Goal: Task Accomplishment & Management: Manage account settings

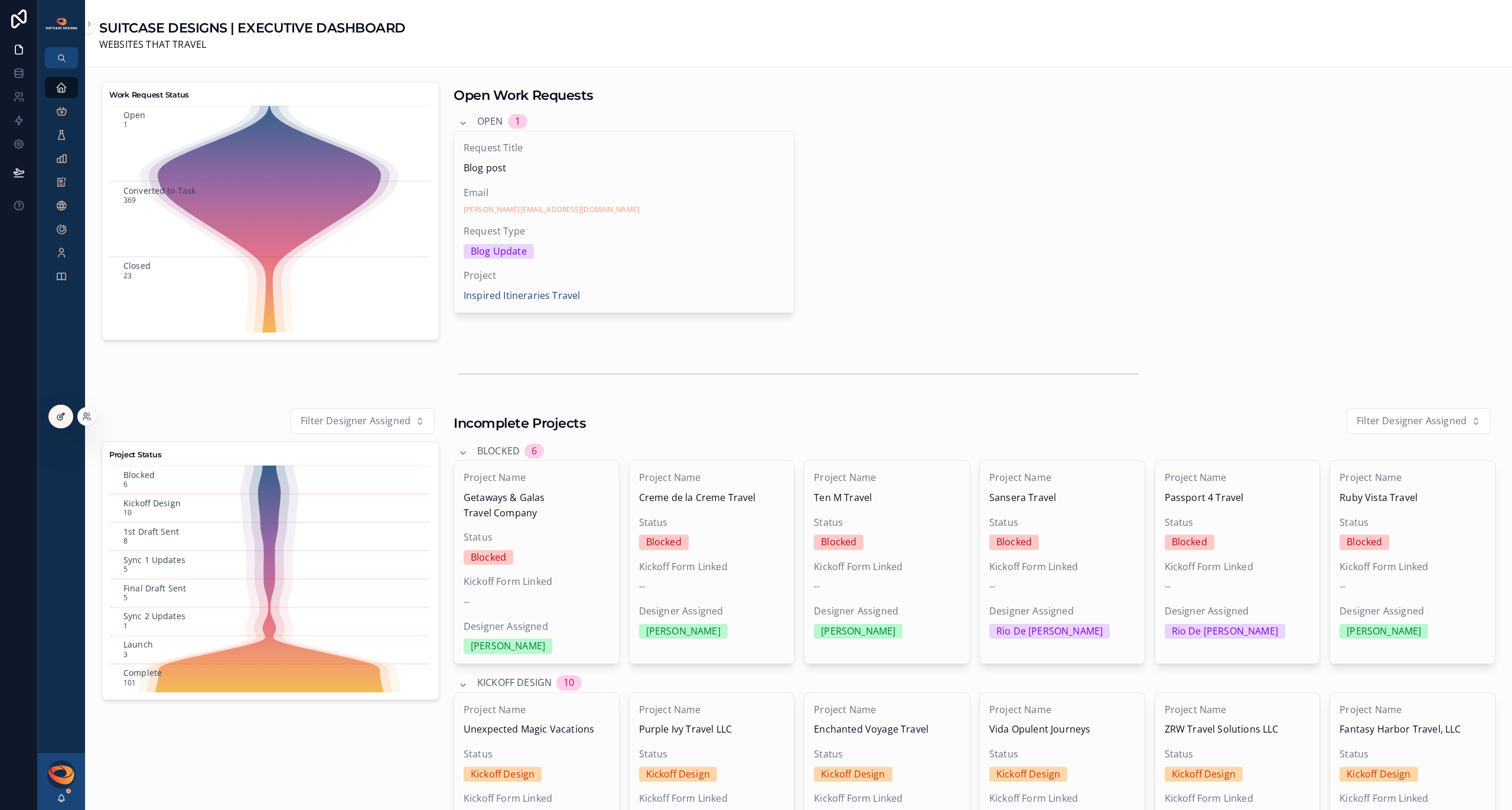
click at [61, 412] on icon at bounding box center [61, 417] width 9 height 9
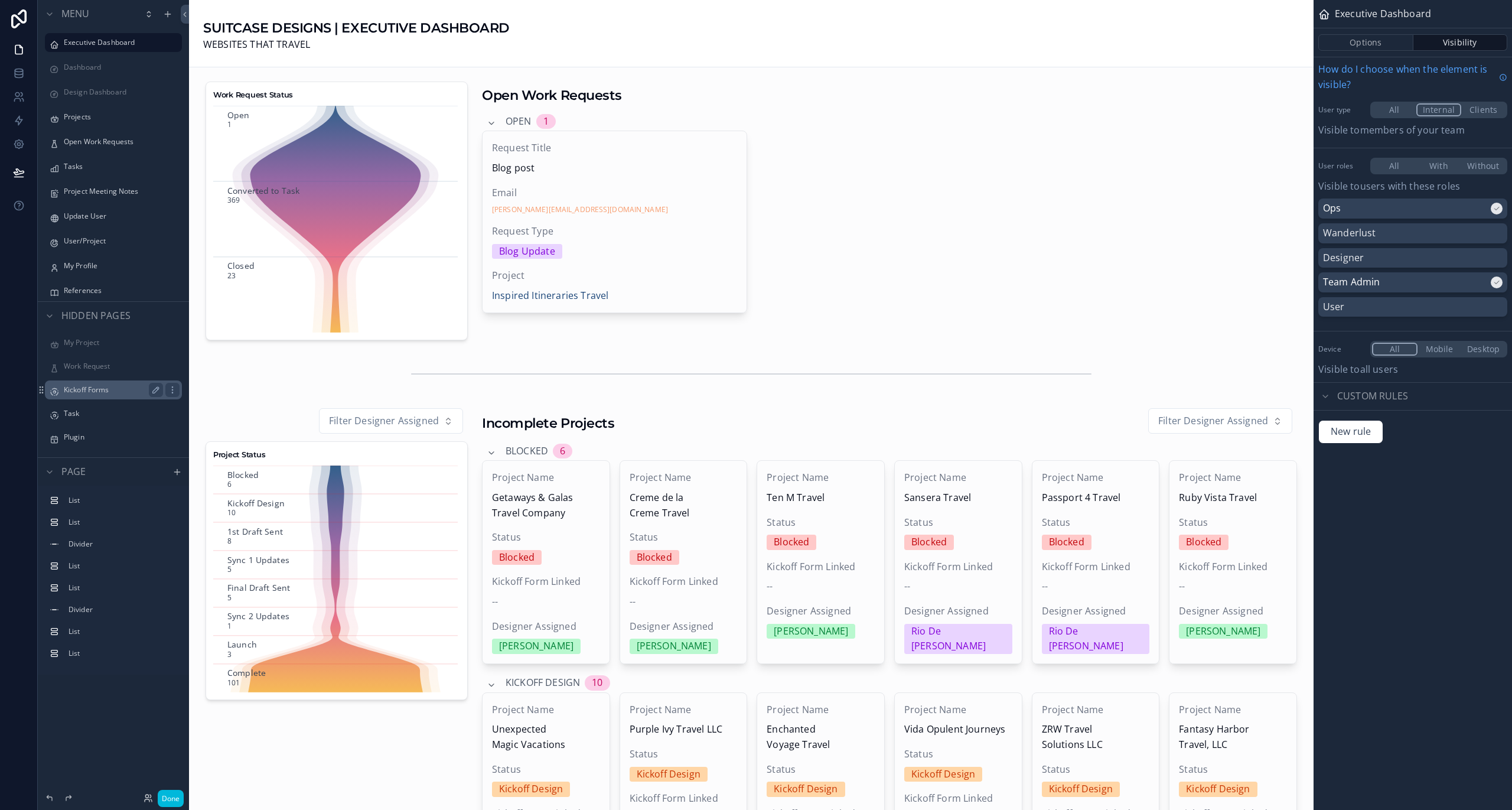
click at [99, 392] on label "Kickoff Forms" at bounding box center [110, 390] width 94 height 9
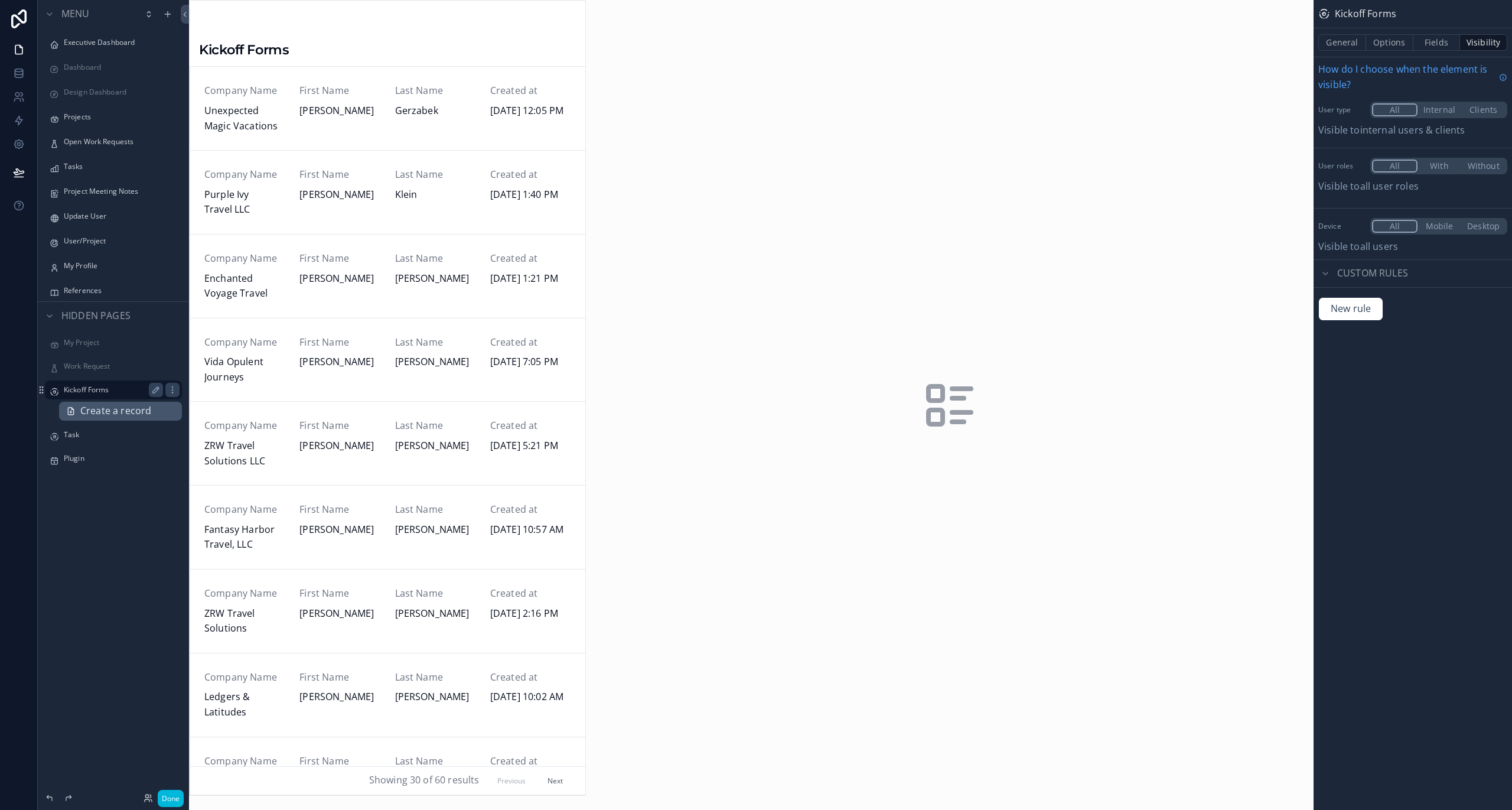
click at [102, 408] on span "Create a record" at bounding box center [116, 411] width 71 height 15
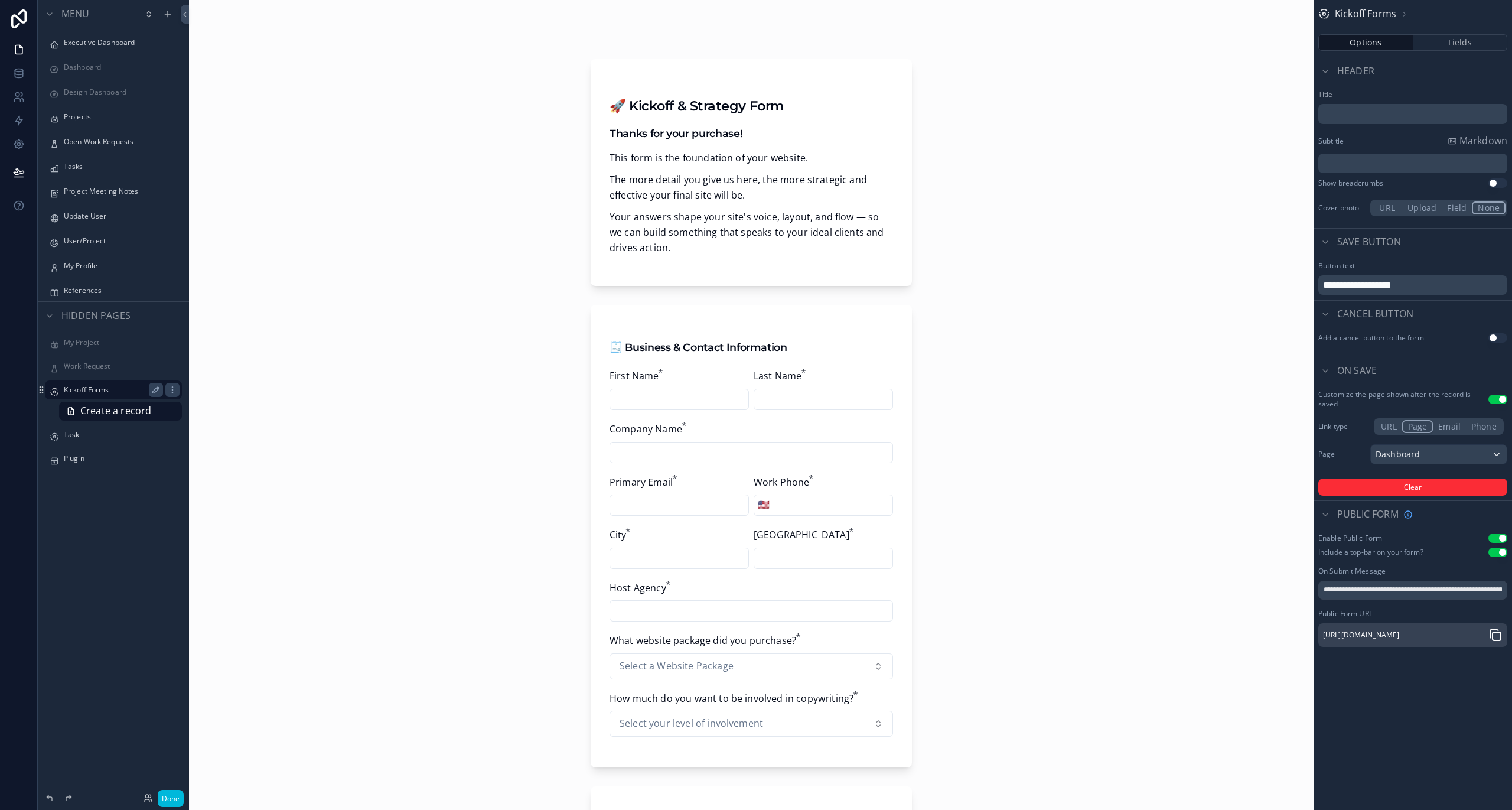
click at [1494, 633] on icon "scrollable content" at bounding box center [1497, 635] width 8 height 8
click at [1498, 635] on icon "scrollable content" at bounding box center [1495, 634] width 14 height 14
click at [70, 126] on div "Projects" at bounding box center [113, 117] width 151 height 21
click at [71, 117] on label "Projects" at bounding box center [110, 117] width 94 height 9
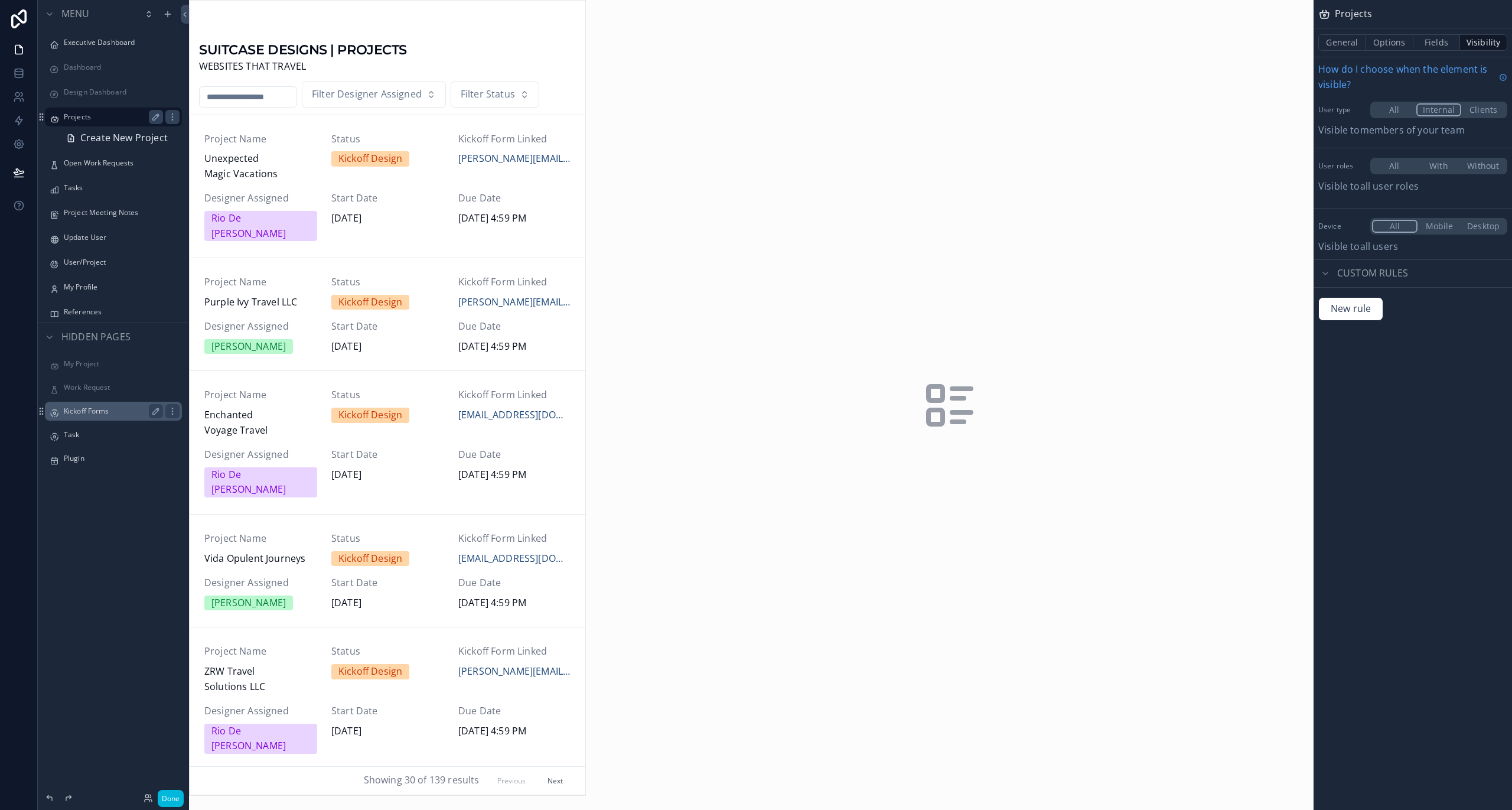
click at [226, 102] on div "scrollable content" at bounding box center [388, 398] width 396 height 794
click at [226, 99] on input "scrollable content" at bounding box center [249, 97] width 97 height 17
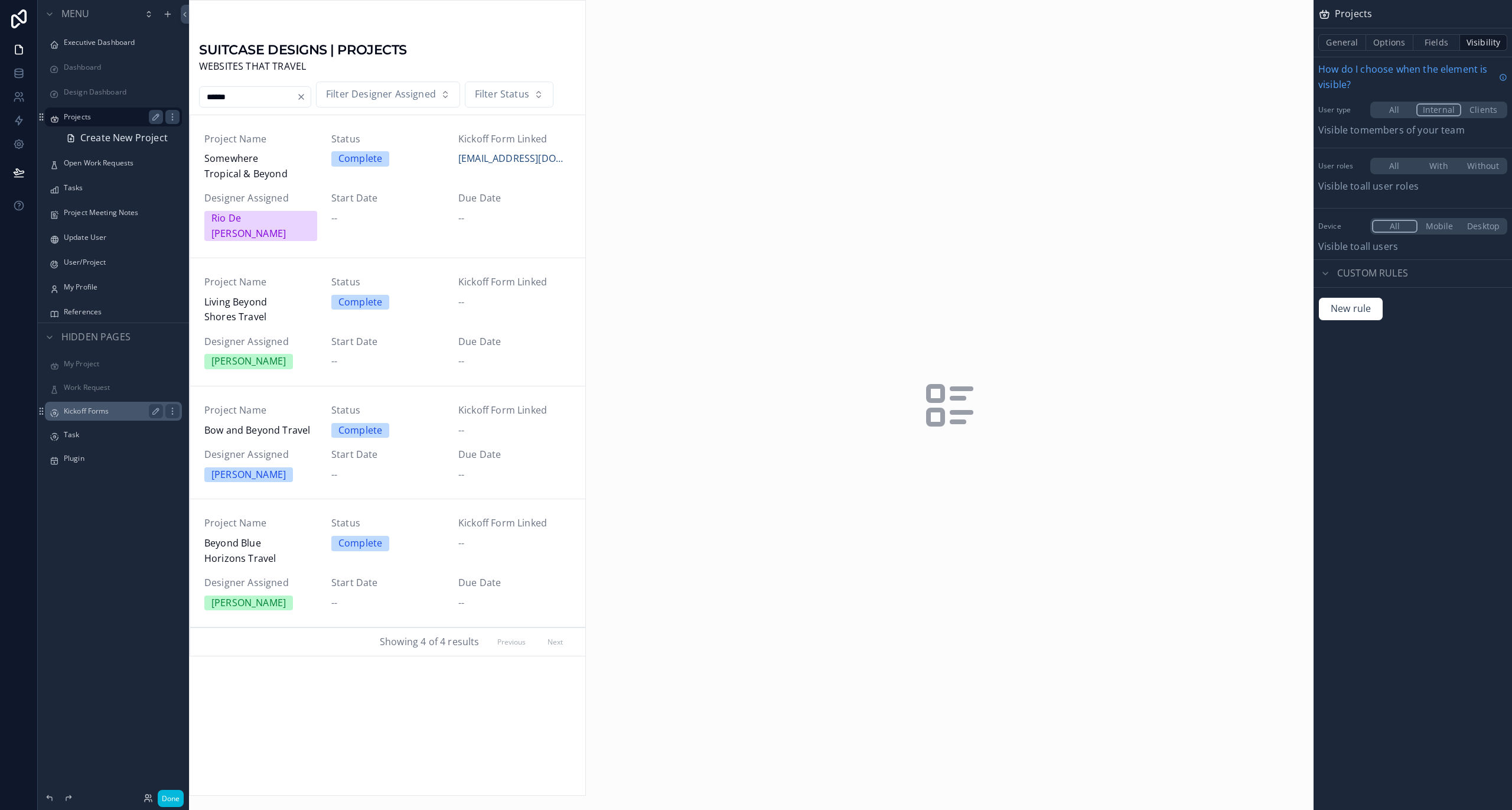
type input "******"
click at [258, 537] on span "Beyond Blue Horizons Travel" at bounding box center [261, 550] width 113 height 30
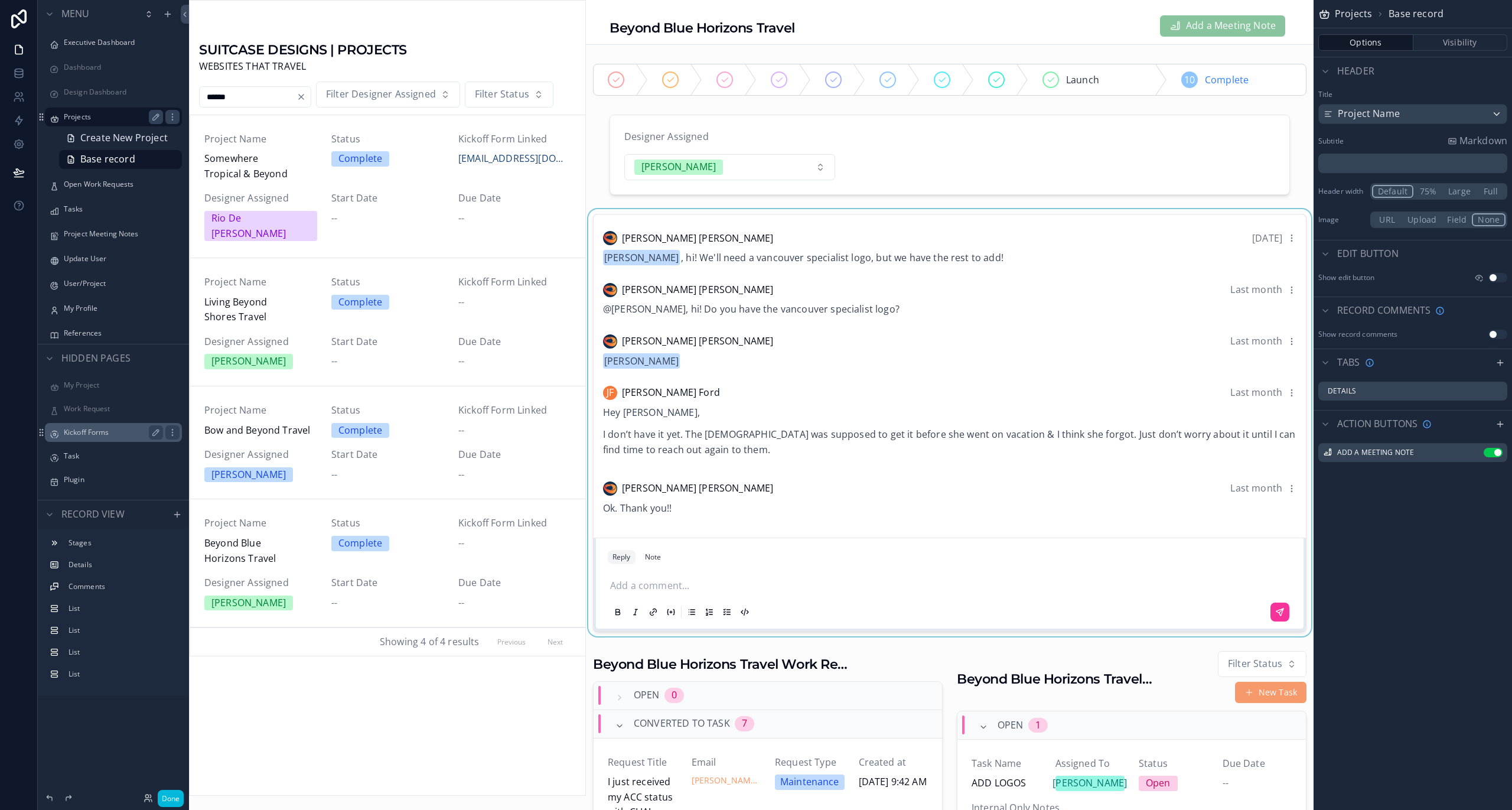
drag, startPoint x: 711, startPoint y: 586, endPoint x: 698, endPoint y: 586, distance: 13.0
click at [711, 586] on div "scrollable content" at bounding box center [949, 423] width 728 height 428
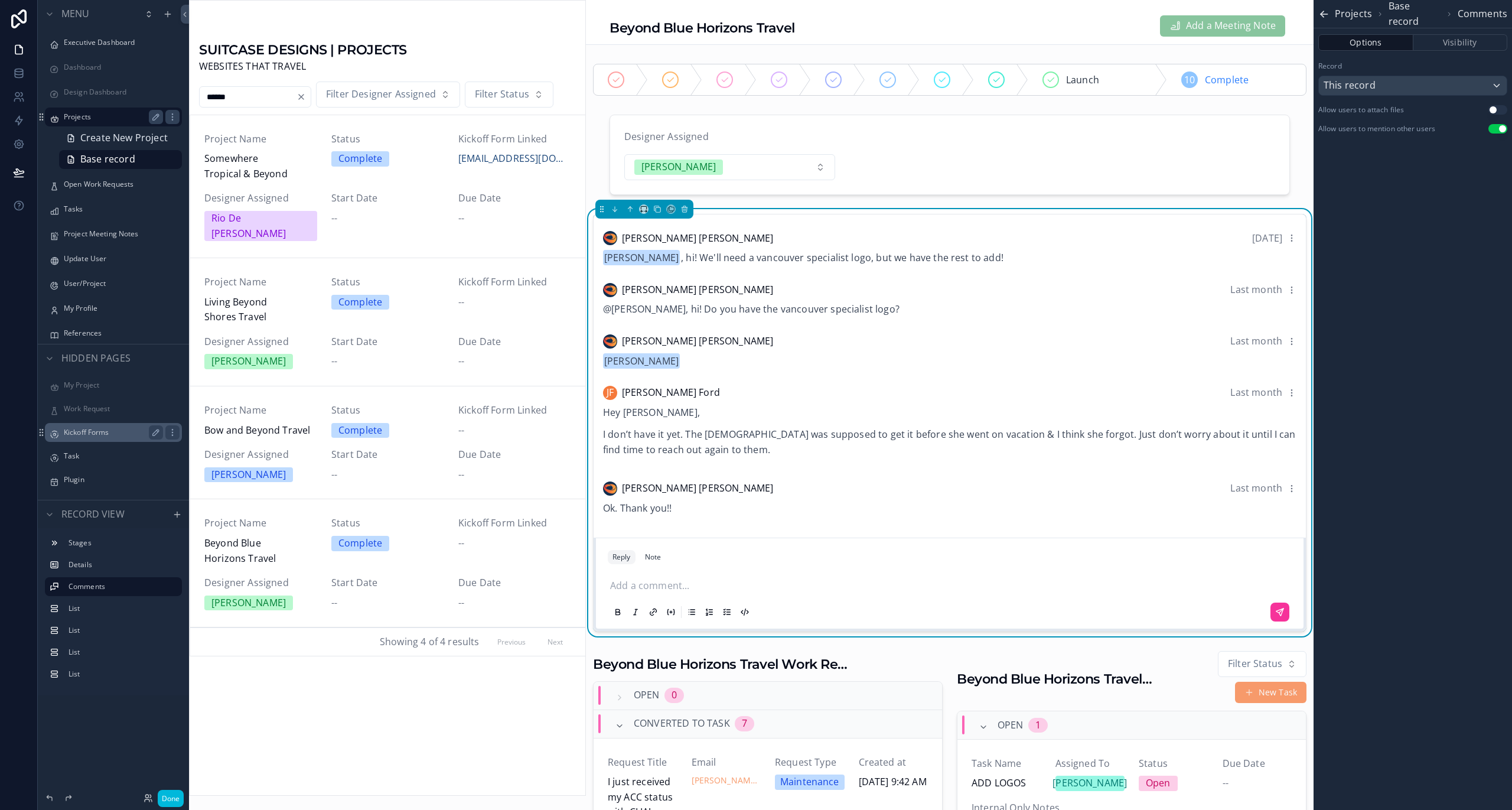
click at [695, 586] on p "scrollable content" at bounding box center [952, 586] width 684 height 15
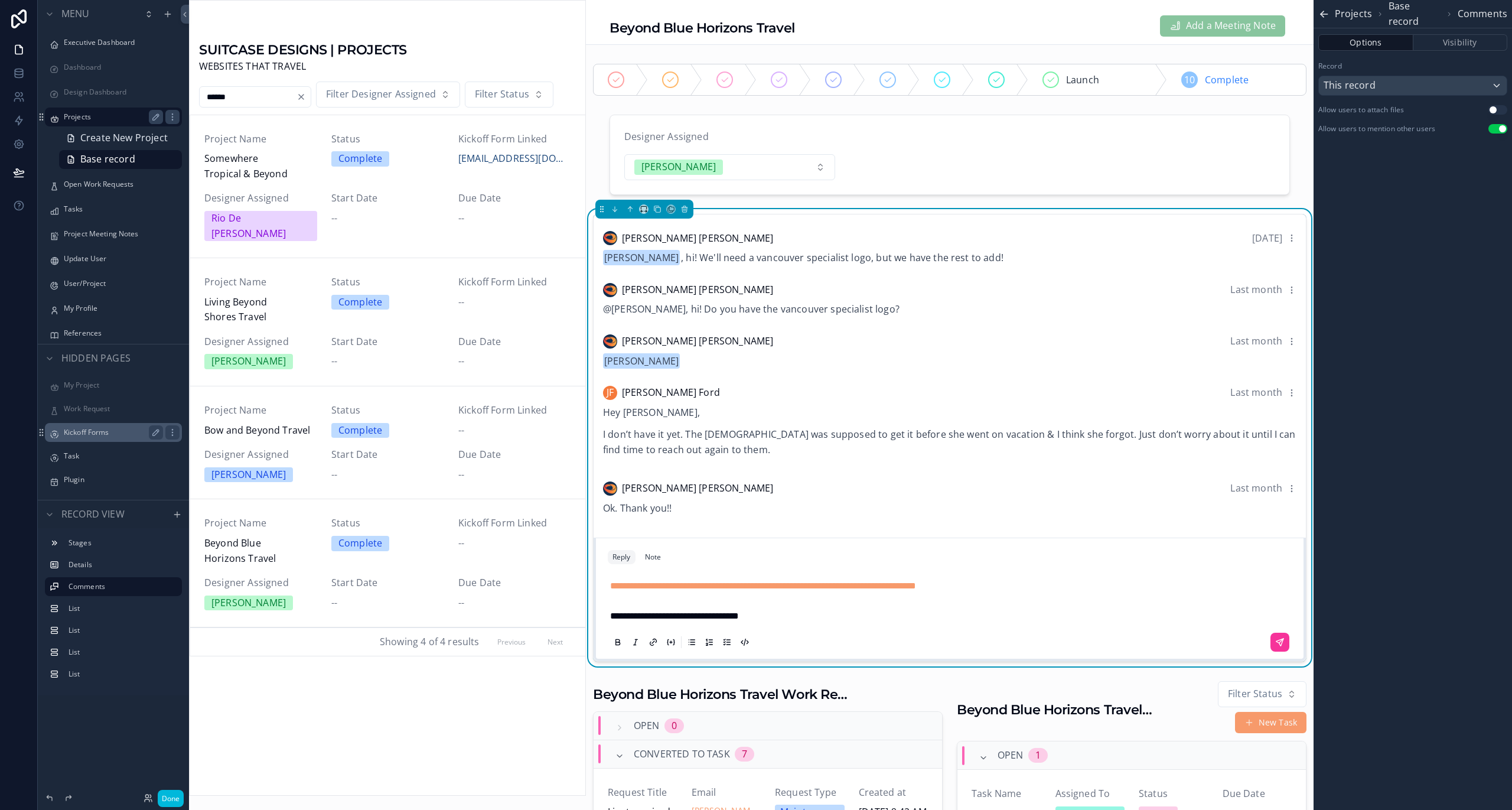
scroll to position [61, 0]
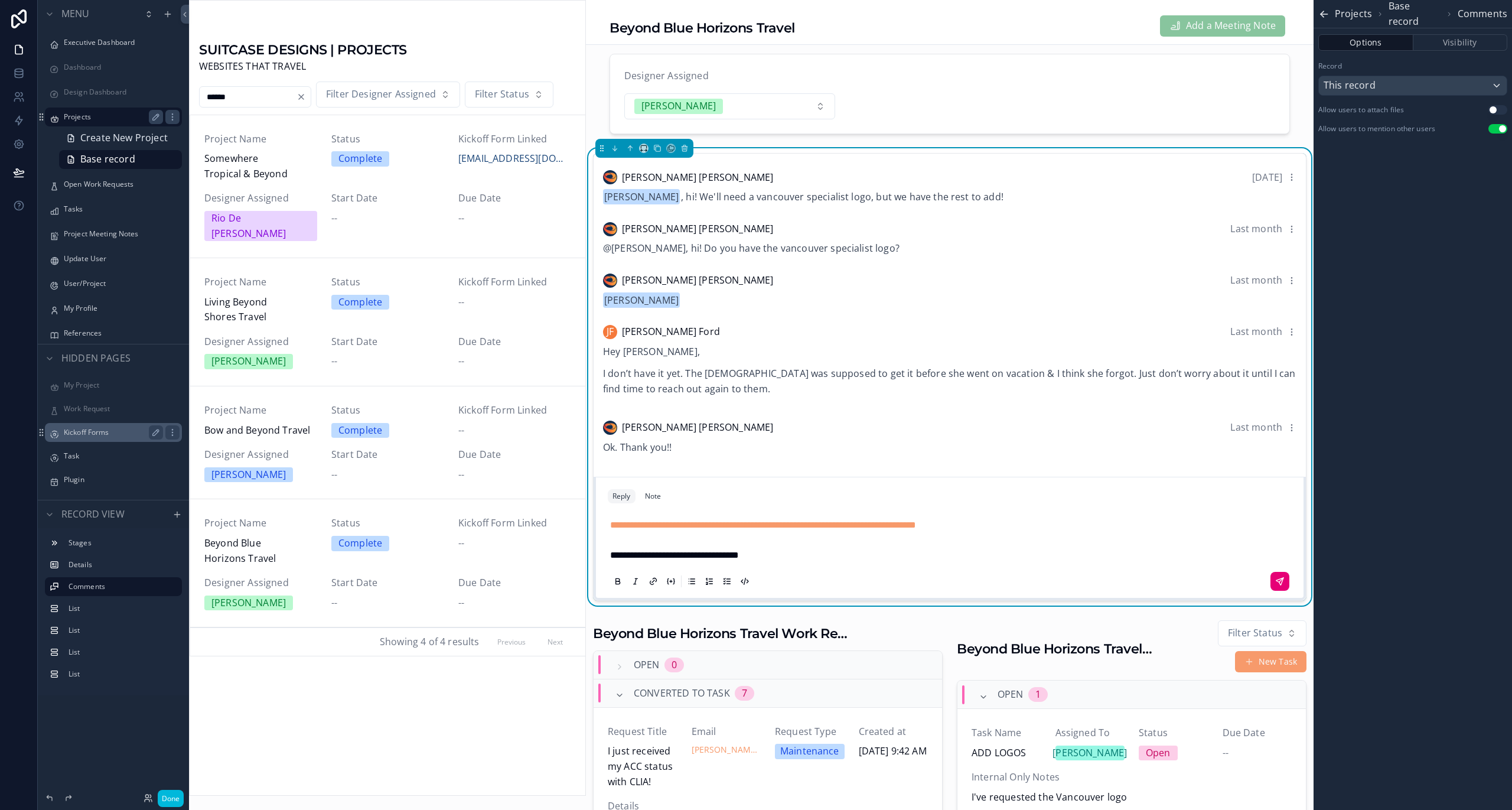
click at [1277, 584] on icon "scrollable content" at bounding box center [1280, 581] width 7 height 7
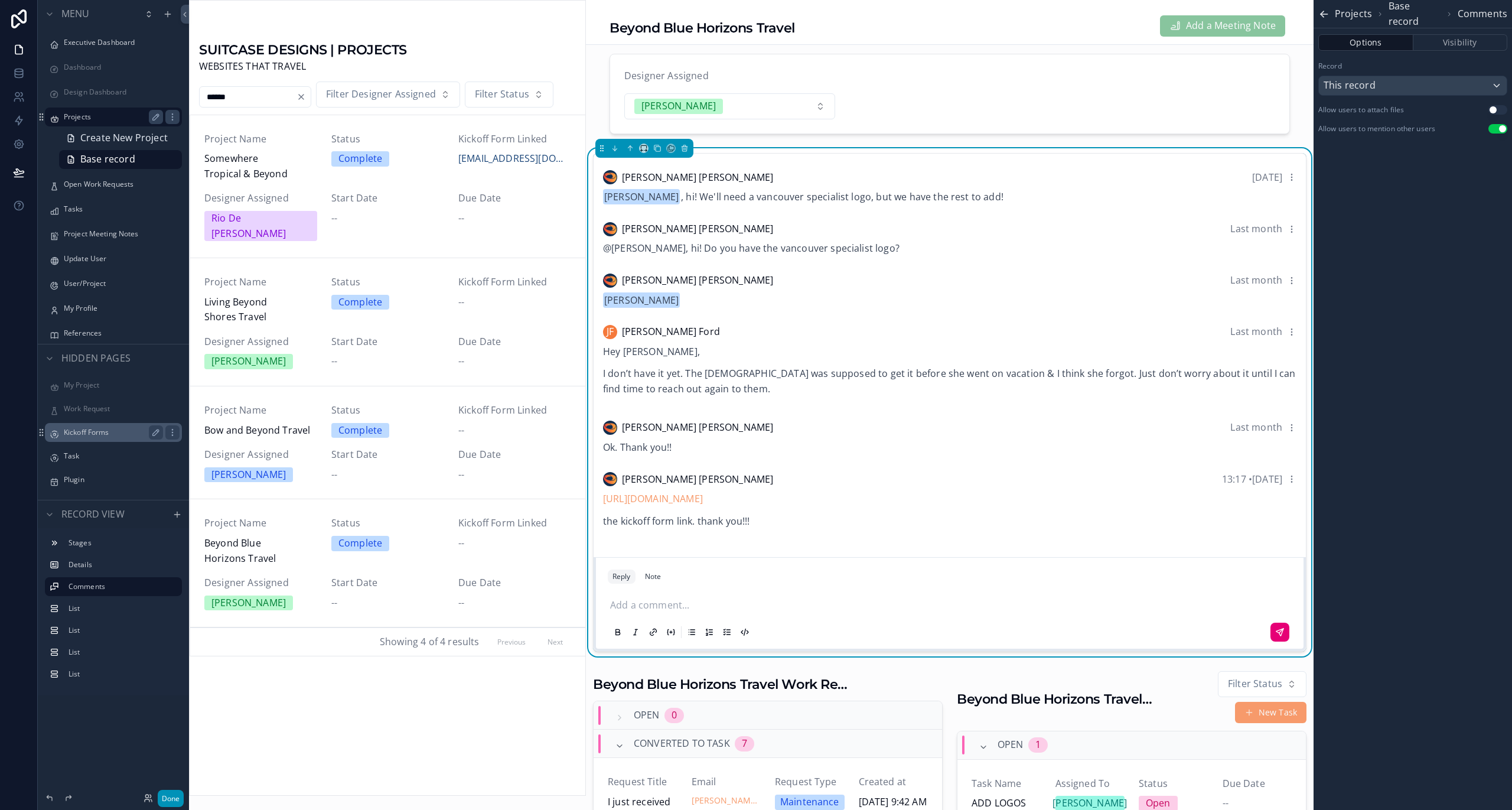
click at [168, 797] on button "Done" at bounding box center [171, 798] width 26 height 17
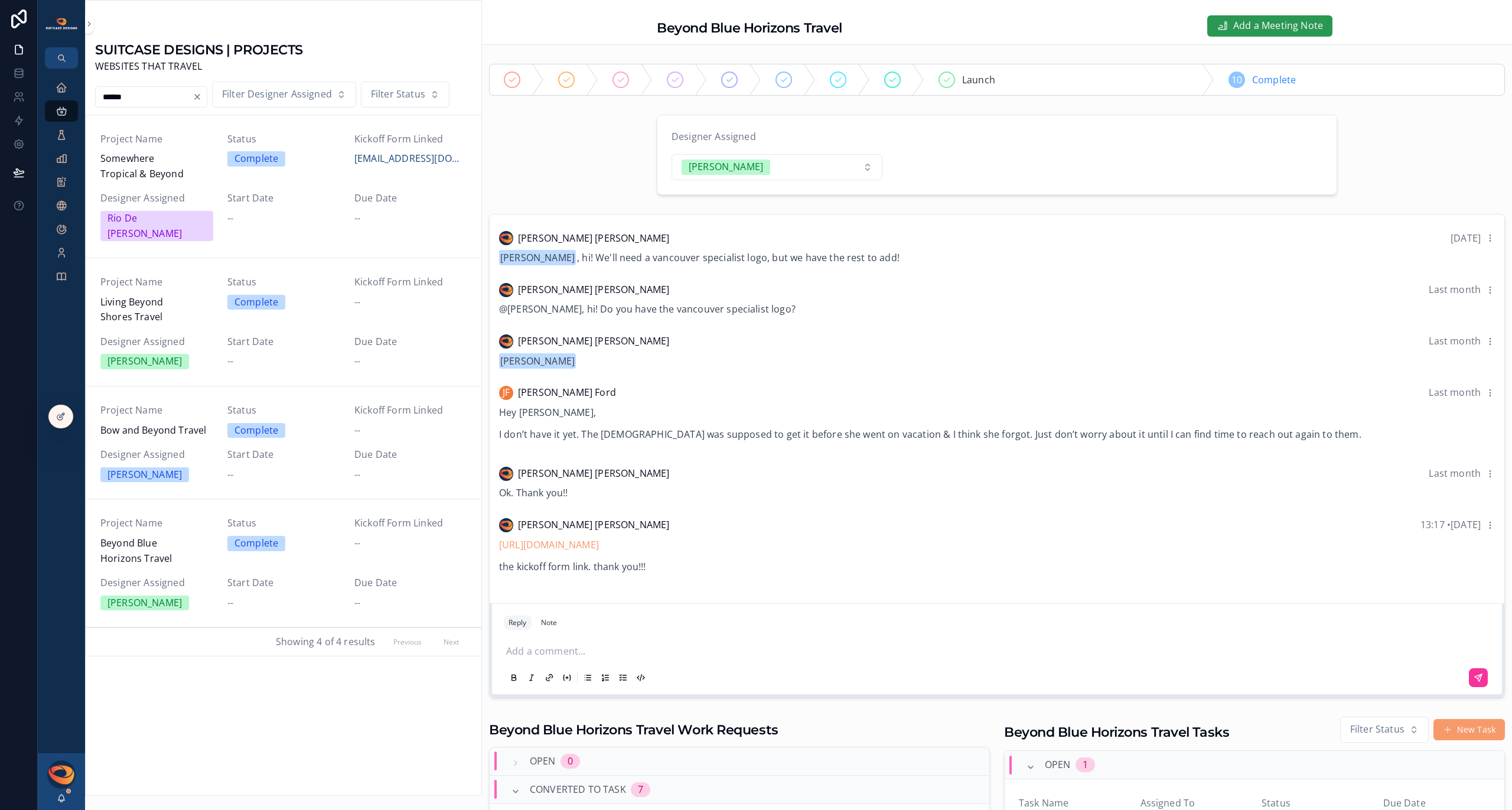
click at [1243, 27] on span "Add a Meeting Note" at bounding box center [1278, 26] width 90 height 15
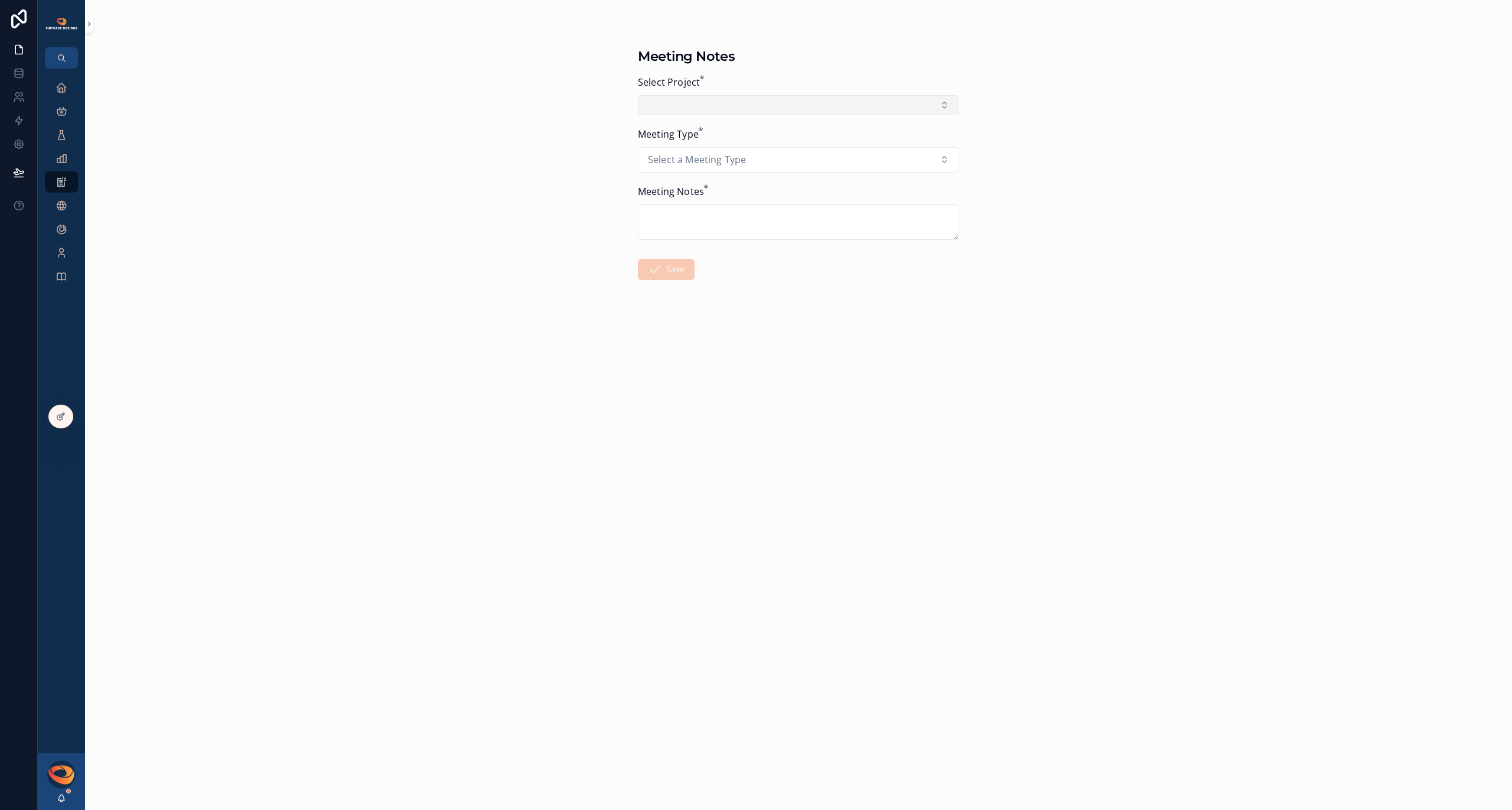
click at [818, 104] on button "Select Button" at bounding box center [799, 105] width 321 height 20
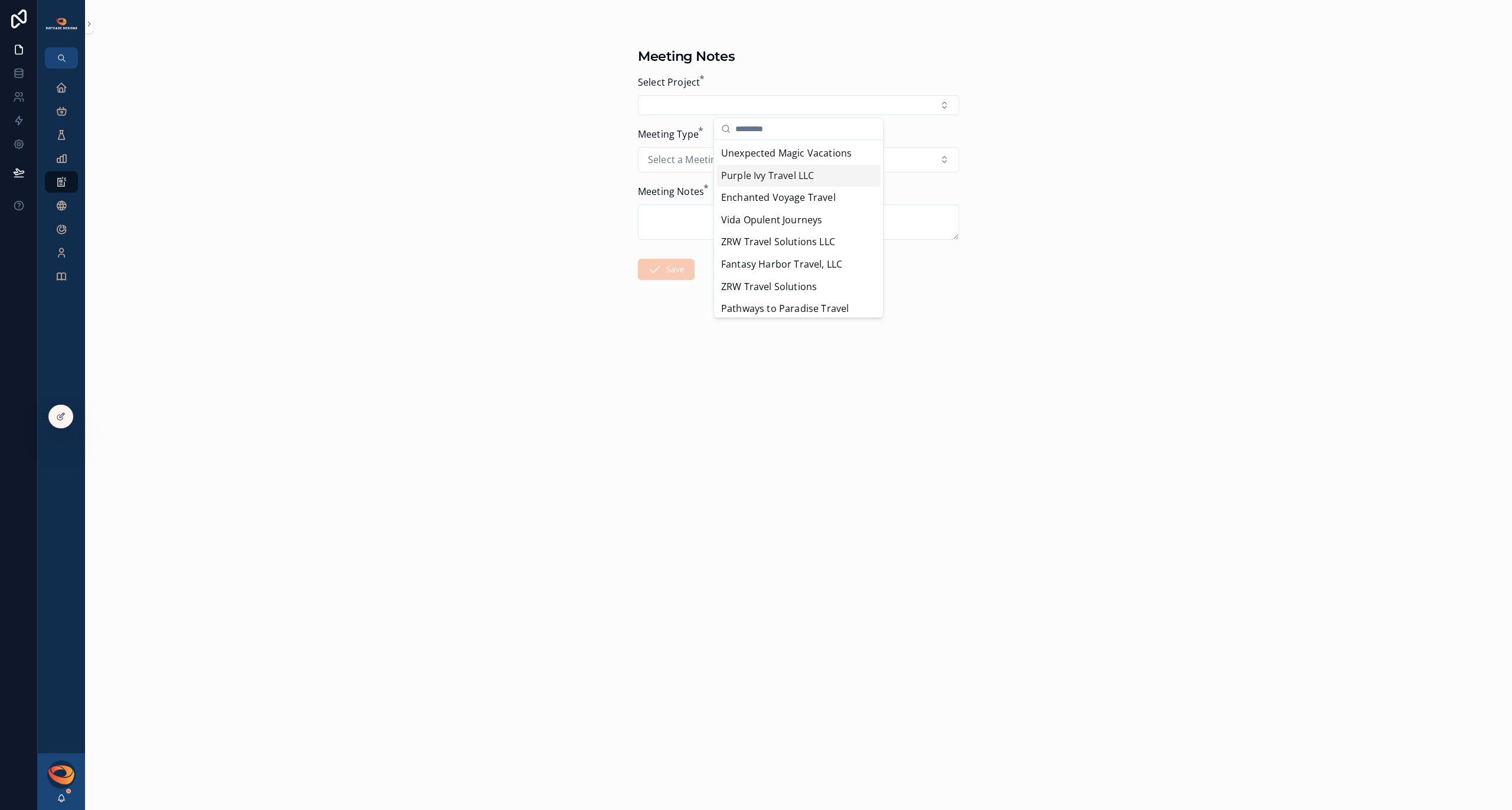
scroll to position [318, 0]
click at [751, 133] on input "scrollable content" at bounding box center [806, 128] width 140 height 21
type input "******"
click at [783, 220] on span "Beyond Blue Horizons Travel" at bounding box center [787, 220] width 131 height 15
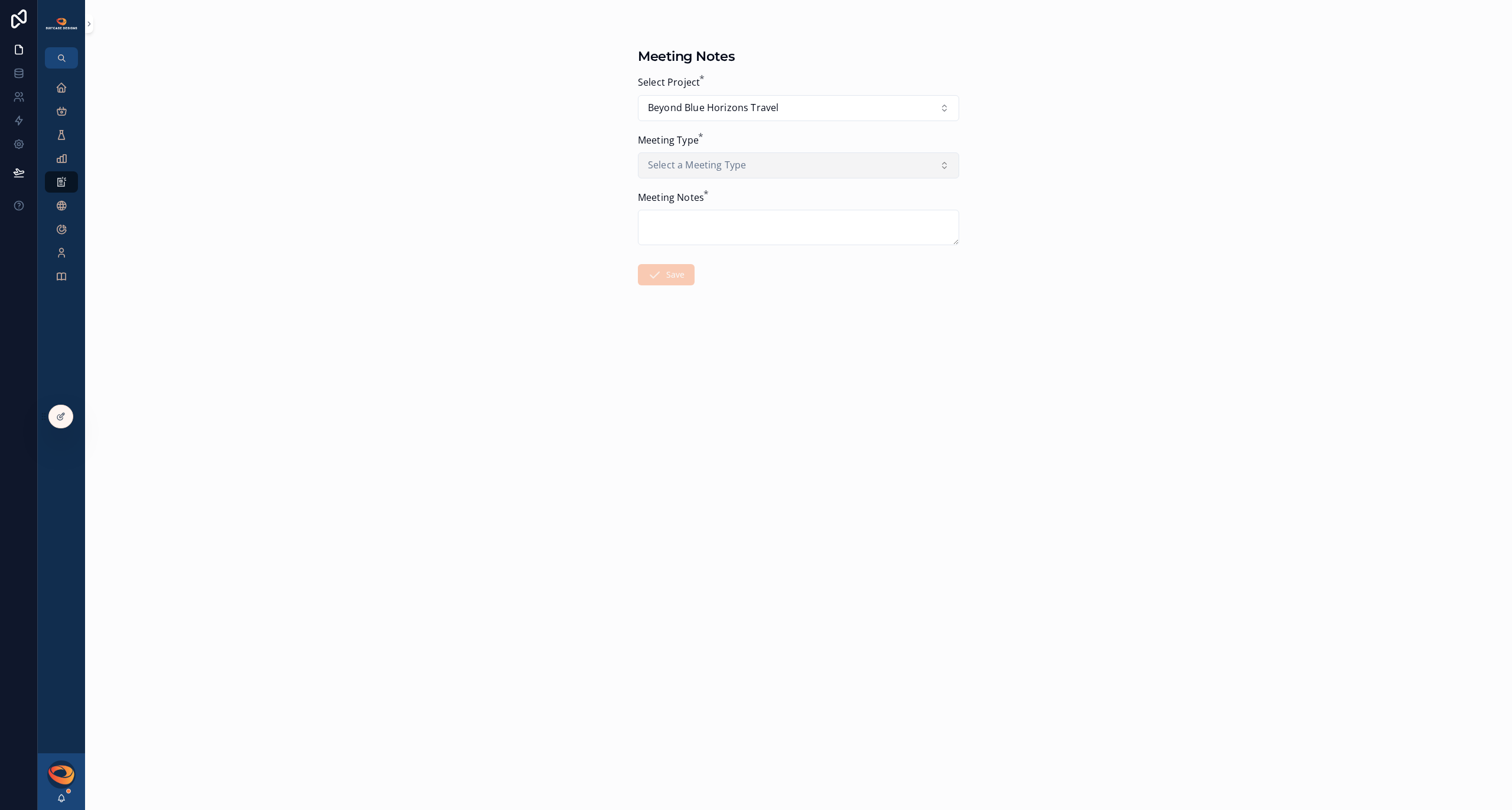
click at [709, 160] on span "Select a Meeting Type" at bounding box center [697, 165] width 98 height 15
click at [743, 219] on div "Kickoff" at bounding box center [744, 217] width 30 height 15
click at [709, 220] on textarea "scrollable content" at bounding box center [799, 227] width 321 height 36
click at [863, 223] on textarea "**********" at bounding box center [799, 232] width 321 height 46
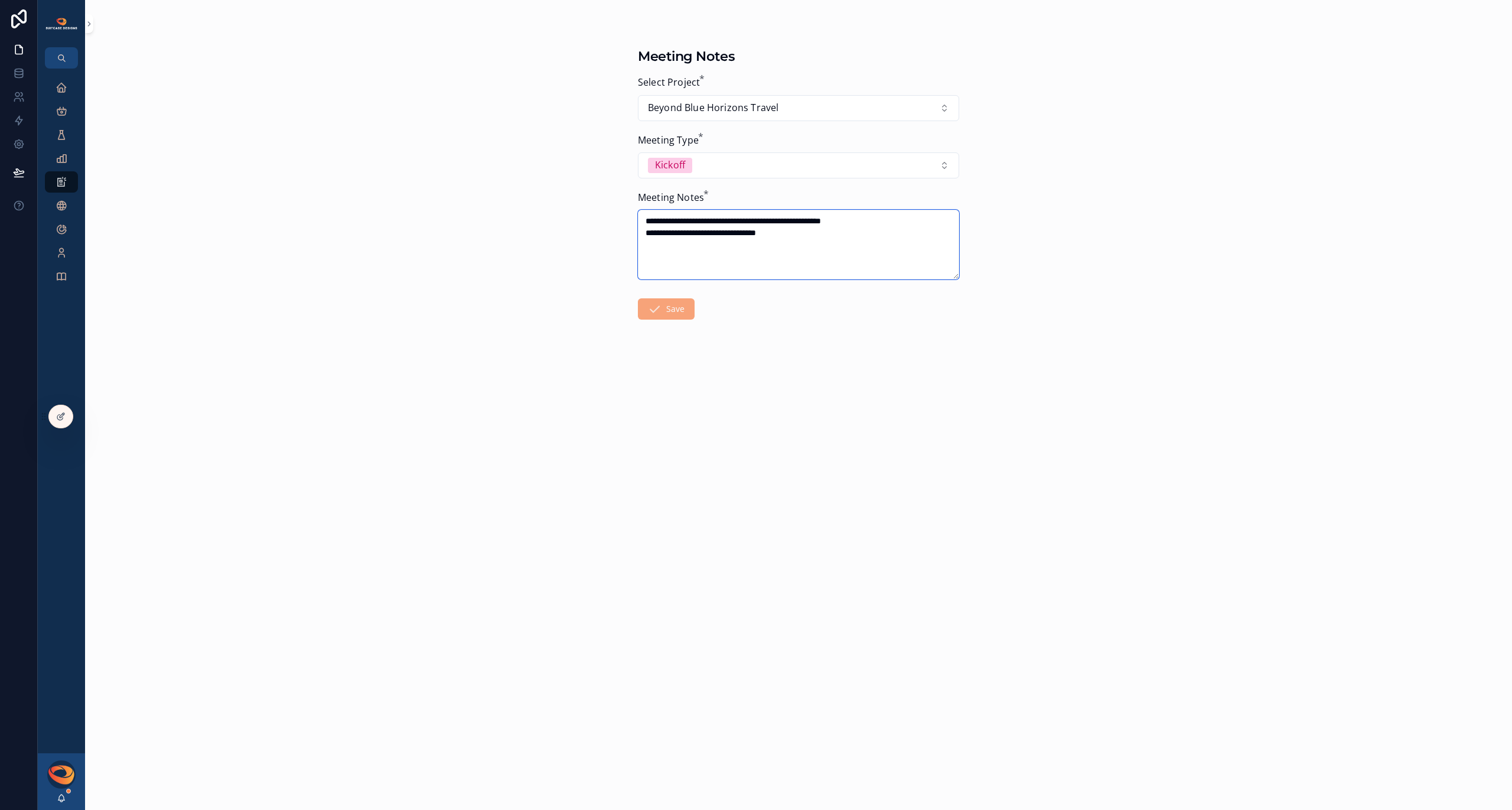
type textarea "**********"
click at [671, 311] on button "Save" at bounding box center [666, 308] width 57 height 21
